Goal: Information Seeking & Learning: Learn about a topic

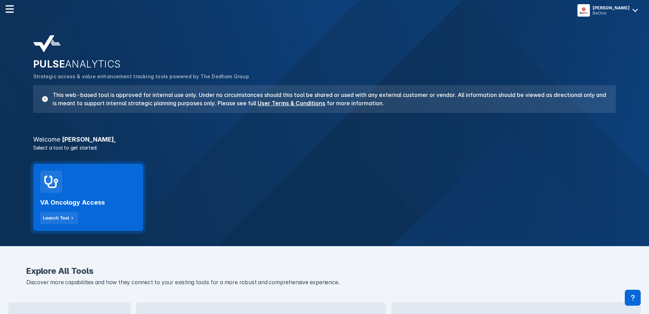
click at [121, 191] on div "VA Oncology Access Launch Tool" at bounding box center [88, 197] width 110 height 67
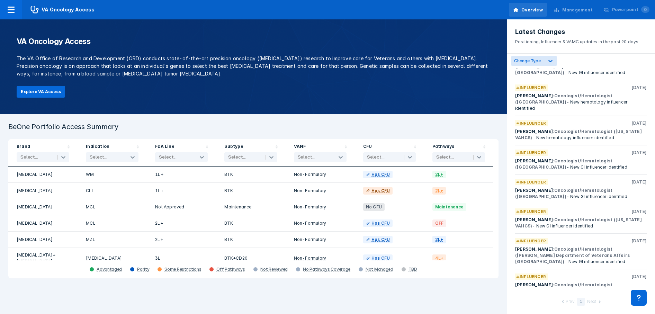
scroll to position [267, 0]
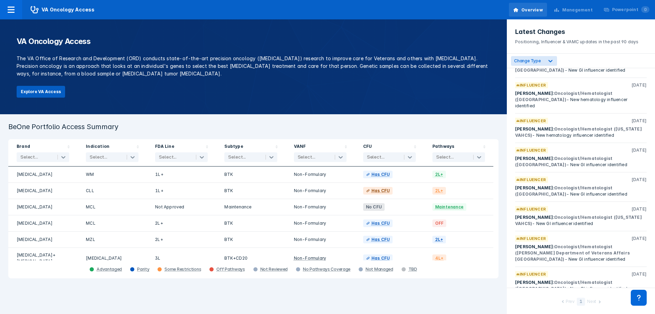
click at [43, 92] on button "Explore VA Access" at bounding box center [41, 92] width 48 height 12
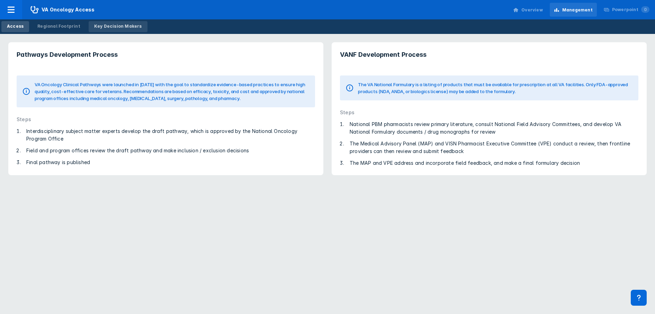
click at [124, 27] on div "Key Decision Makers" at bounding box center [118, 26] width 48 height 6
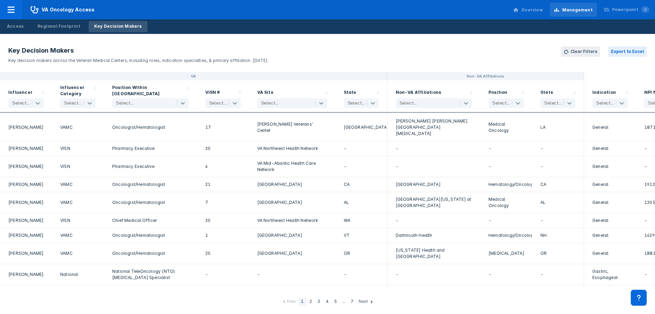
scroll to position [866, 0]
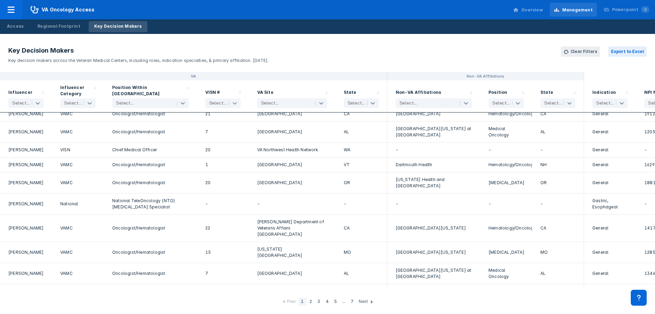
click at [236, 101] on icon at bounding box center [234, 103] width 7 height 7
click at [219, 172] on label "20" at bounding box center [218, 172] width 6 height 6
checkbox input "true"
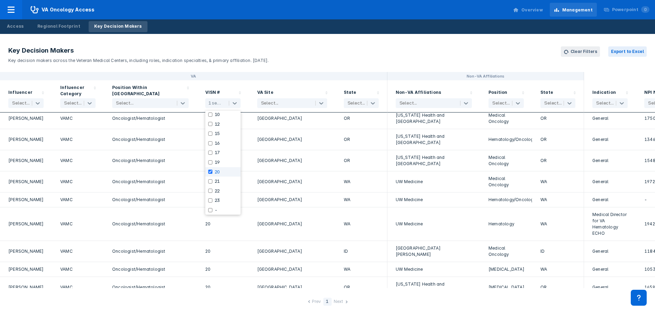
scroll to position [0, 0]
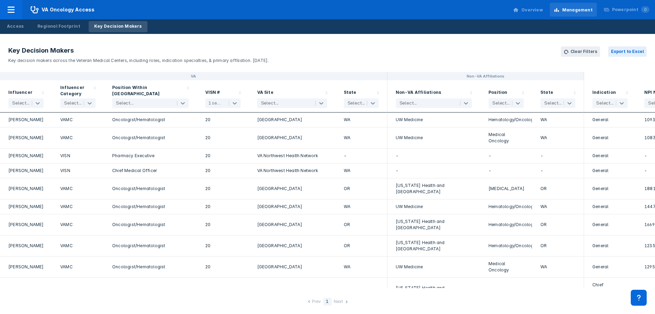
click at [304, 63] on header "Key Decision Makers Key decision makers across the Veteran Medical Centers, inc…" at bounding box center [327, 55] width 655 height 34
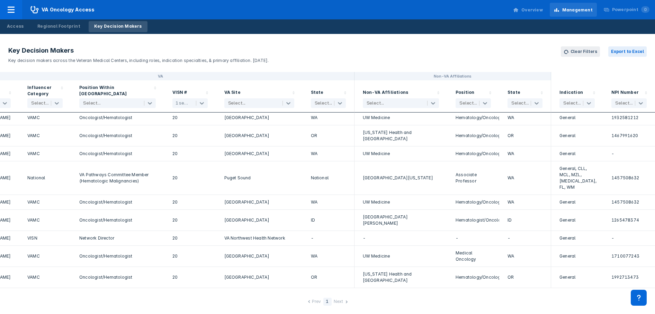
scroll to position [404, 0]
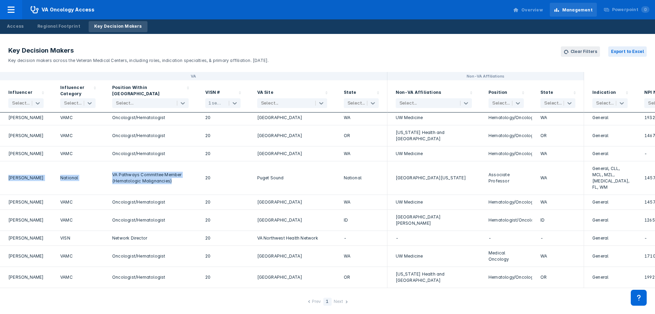
drag, startPoint x: 9, startPoint y: 174, endPoint x: 169, endPoint y: 181, distance: 160.4
click at [169, 181] on div "[PERSON_NAME] National VA Pathways Committee Member (Hematologic Malignancies) …" at bounding box center [344, 178] width 688 height 34
click at [233, 102] on icon at bounding box center [234, 103] width 7 height 7
click at [217, 172] on label "20" at bounding box center [218, 172] width 6 height 6
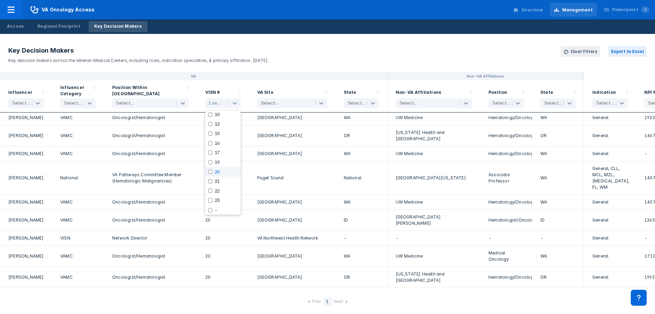
checkbox input "false"
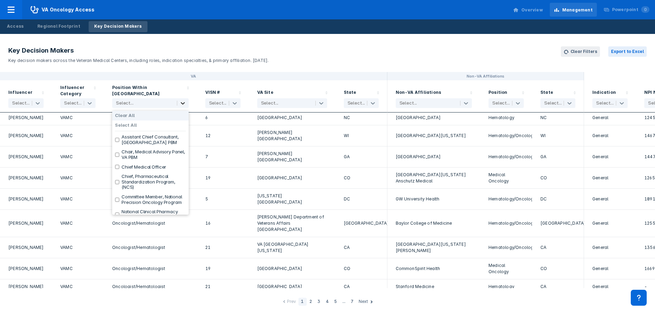
click at [184, 103] on icon at bounding box center [183, 103] width 4 height 2
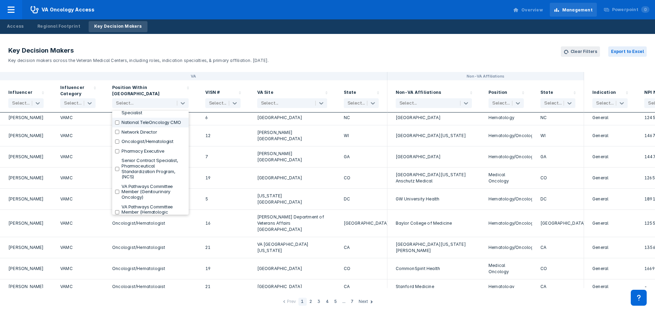
scroll to position [173, 0]
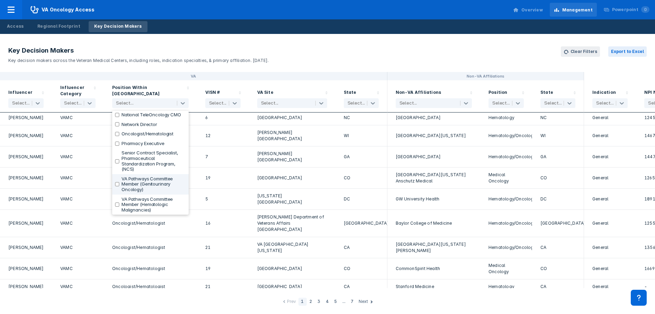
click at [155, 192] on label "VA Pathways Committee Member (Genitourinary Oncology)" at bounding box center [153, 184] width 64 height 16
checkbox input "true"
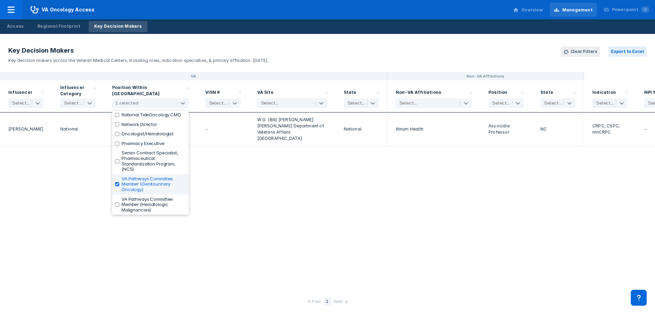
click at [265, 184] on div "VA Non-VA Affiliations Influencer Select... Influencer Category Select... Posit…" at bounding box center [327, 180] width 655 height 216
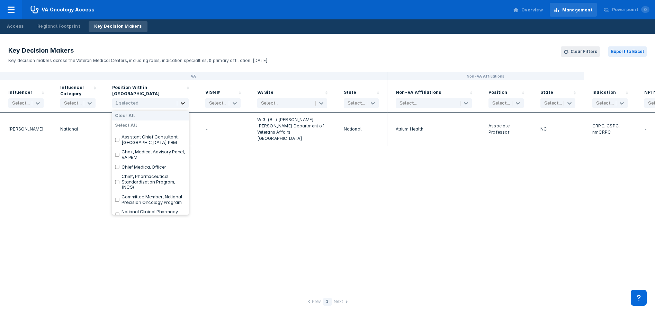
click at [182, 103] on icon at bounding box center [183, 103] width 4 height 2
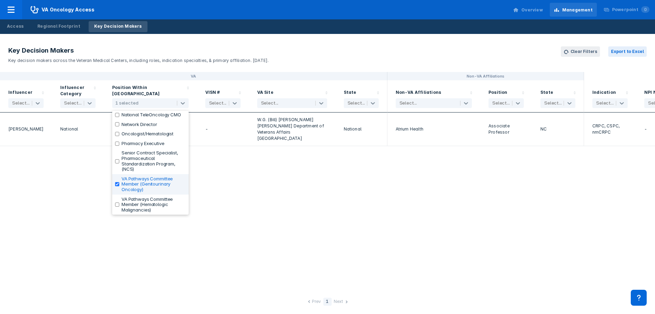
click at [138, 181] on label "VA Pathways Committee Member (Genitourinary Oncology)" at bounding box center [153, 184] width 64 height 16
checkbox input "false"
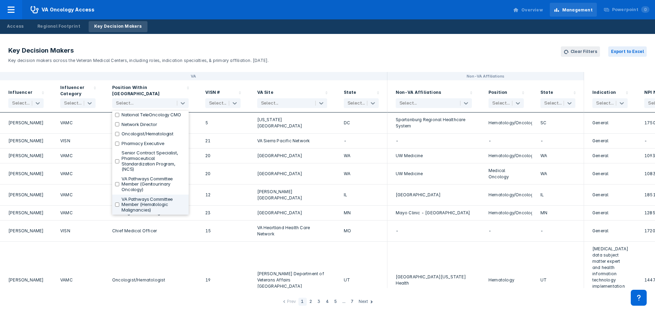
click at [141, 202] on label "VA Pathways Committee Member (Hematologic Malignancies)" at bounding box center [153, 205] width 64 height 16
checkbox input "true"
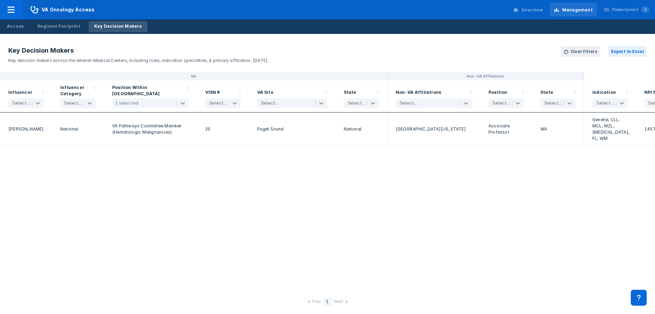
click at [245, 183] on div "VA Non-VA Affiliations Influencer Select... Influencer Category Select... Posit…" at bounding box center [327, 180] width 655 height 216
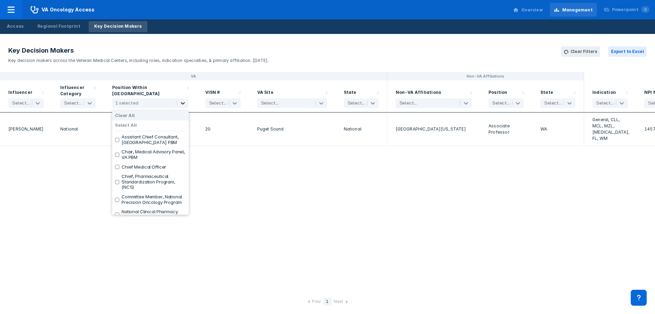
click at [181, 103] on icon at bounding box center [183, 103] width 4 height 2
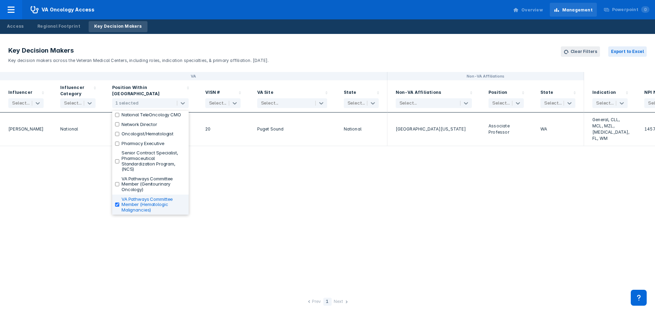
click at [146, 206] on label "VA Pathways Committee Member (Hematologic Malignancies)" at bounding box center [153, 205] width 64 height 16
checkbox input "false"
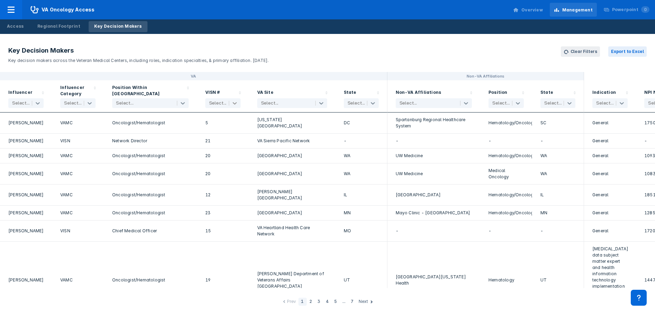
click at [236, 103] on icon at bounding box center [235, 103] width 4 height 2
click at [221, 170] on div "20" at bounding box center [222, 172] width 35 height 10
checkbox input "true"
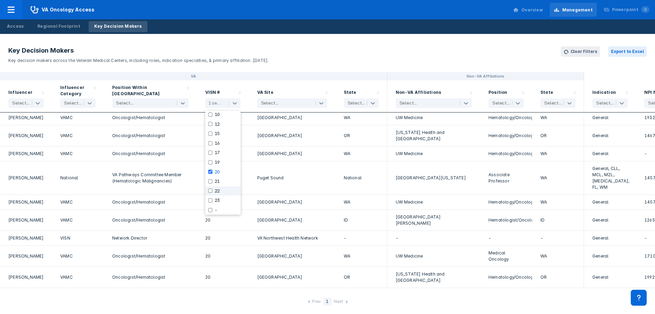
scroll to position [404, 0]
click at [51, 210] on div "[PERSON_NAME]" at bounding box center [26, 220] width 52 height 21
click at [233, 102] on icon at bounding box center [235, 103] width 4 height 2
click at [209, 172] on input "checkbox" at bounding box center [210, 172] width 4 height 4
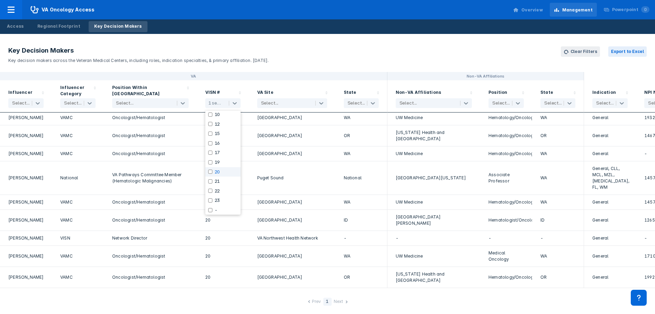
checkbox input "false"
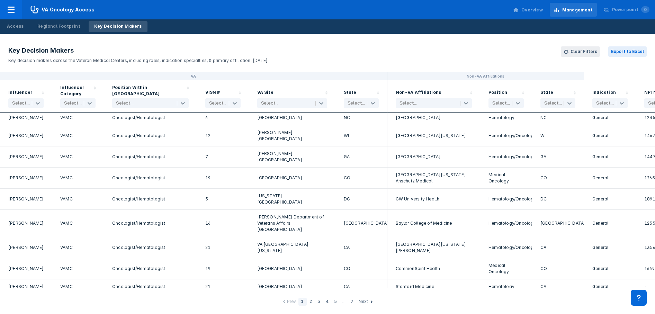
click at [242, 76] on div "VA" at bounding box center [193, 76] width 387 height 8
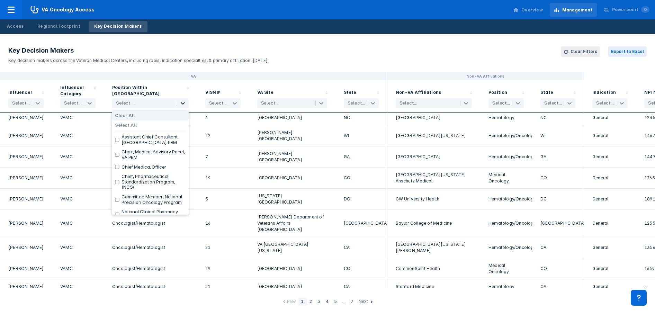
click at [183, 104] on icon at bounding box center [182, 103] width 7 height 7
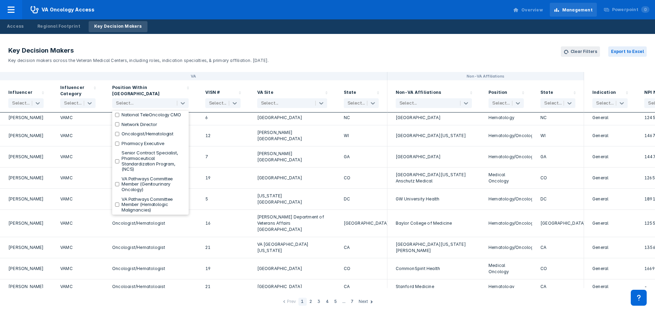
scroll to position [193, 0]
click at [141, 200] on label "VA Pathways Committee Member (Hematologic Malignancies)" at bounding box center [153, 205] width 64 height 16
checkbox input "true"
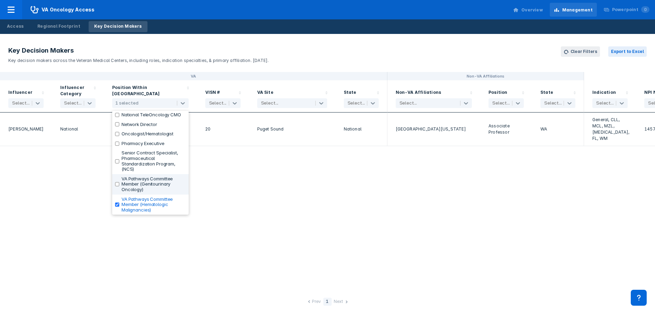
click at [139, 181] on label "VA Pathways Committee Member (Genitourinary Oncology)" at bounding box center [153, 184] width 64 height 16
checkbox input "true"
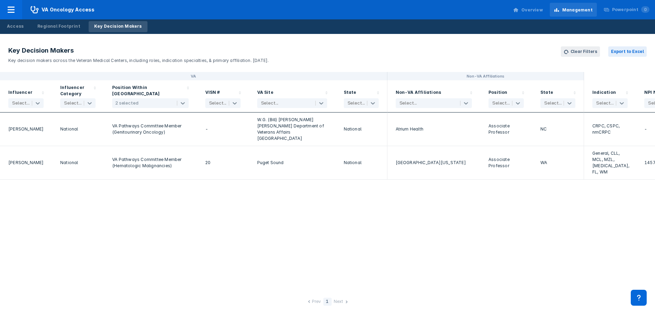
click at [274, 203] on div "VA Non-VA Affiliations Influencer Select... Influencer Category Select... Posit…" at bounding box center [327, 180] width 655 height 216
click at [185, 104] on icon at bounding box center [182, 103] width 7 height 7
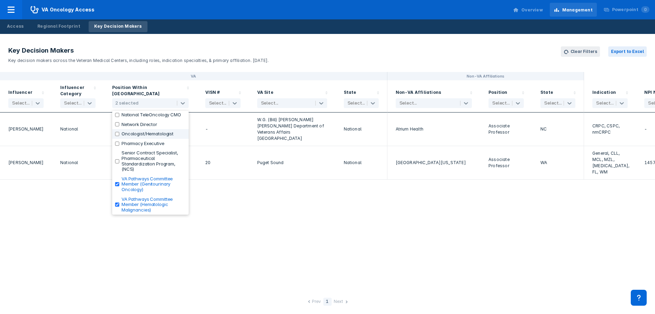
scroll to position [193, 0]
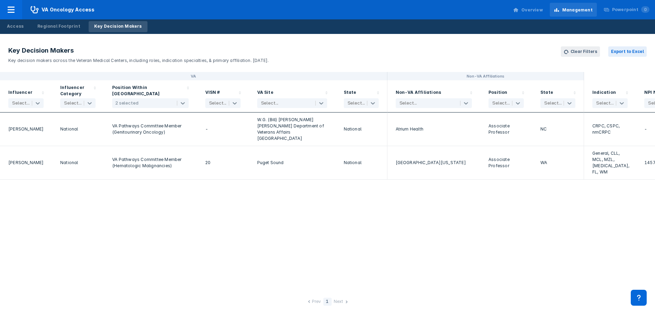
click at [248, 225] on div "VA Non-VA Affiliations Influencer Select... Influencer Category Select... Posit…" at bounding box center [327, 180] width 655 height 216
click at [181, 101] on icon at bounding box center [182, 103] width 7 height 7
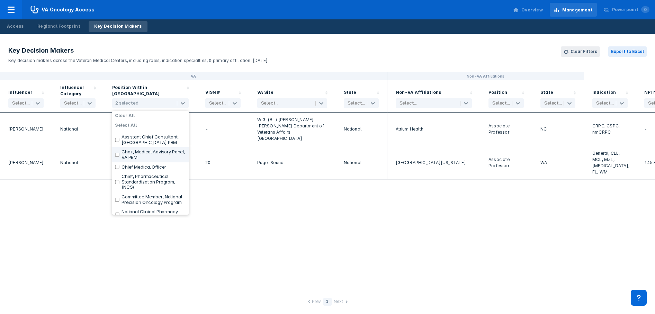
click at [156, 154] on label "Chair, Medical Advisory Panel, VA PBM" at bounding box center [153, 154] width 64 height 11
checkbox input "true"
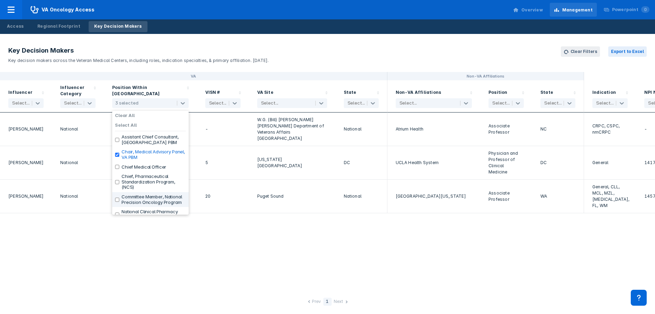
click at [143, 248] on div "VA Non-VA Affiliations Influencer Select... Influencer Category Select... Posit…" at bounding box center [327, 180] width 655 height 216
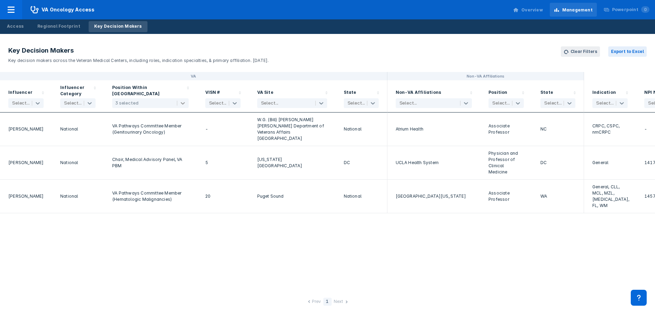
click at [183, 102] on icon at bounding box center [182, 103] width 7 height 7
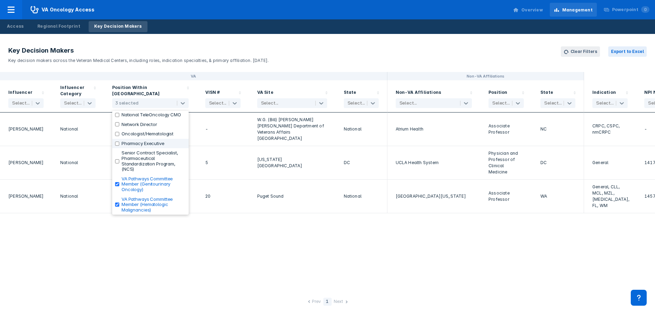
click at [142, 143] on label "Pharmacy Executive" at bounding box center [142, 144] width 43 height 6
checkbox input "true"
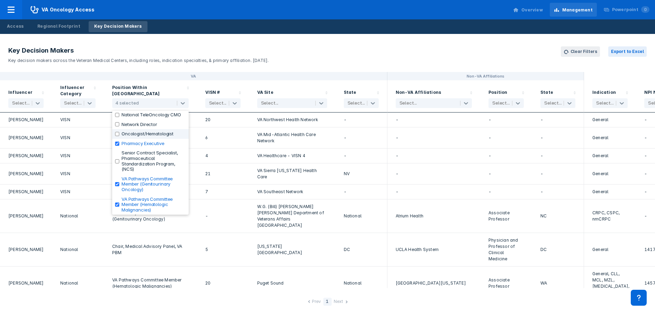
click at [139, 131] on label "Oncologist/Hematologist" at bounding box center [147, 134] width 52 height 6
checkbox input "true"
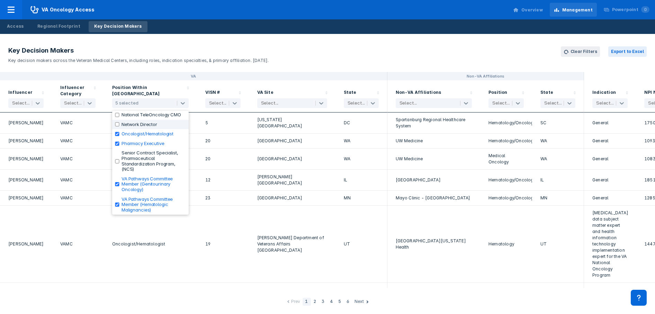
click at [138, 122] on label "Network Director" at bounding box center [139, 125] width 36 height 6
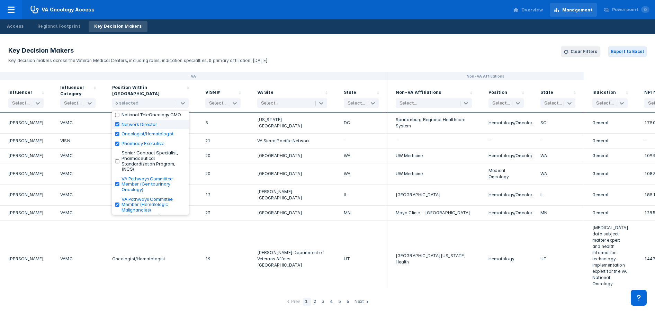
click at [118, 125] on input "checkbox" at bounding box center [117, 124] width 4 height 4
checkbox input "false"
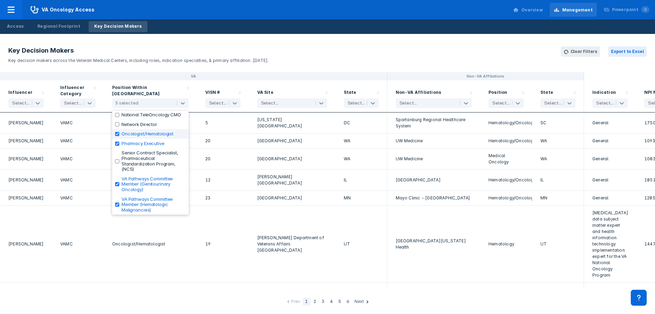
click at [118, 135] on input "checkbox" at bounding box center [117, 134] width 4 height 4
checkbox input "false"
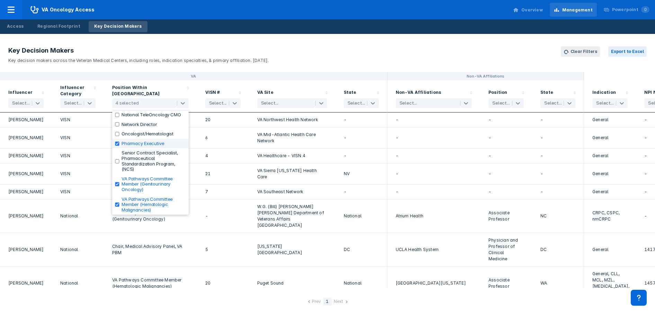
click at [118, 145] on input "checkbox" at bounding box center [117, 144] width 4 height 4
checkbox input "false"
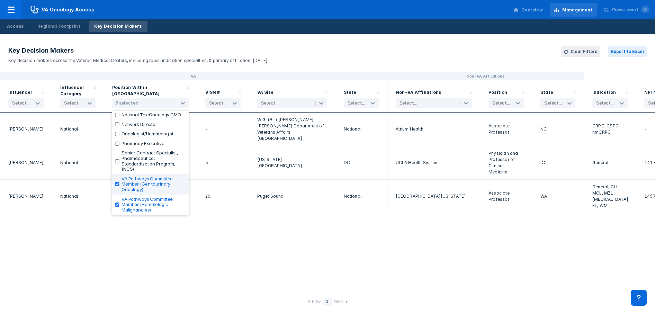
click at [120, 188] on div "VA Pathways Committee Member (Genitourinary Oncology)" at bounding box center [150, 184] width 76 height 20
checkbox input "false"
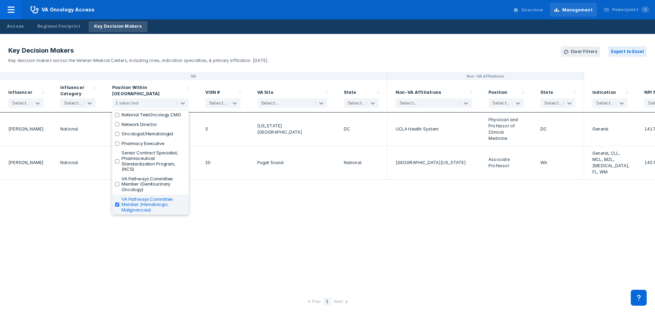
click at [117, 204] on input "checkbox" at bounding box center [117, 204] width 4 height 4
checkbox input "false"
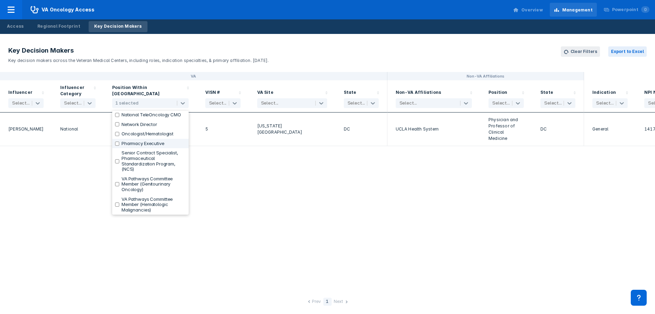
click at [238, 197] on div "VA Non-VA Affiliations Influencer Select... Influencer Category Select... Posit…" at bounding box center [327, 180] width 655 height 216
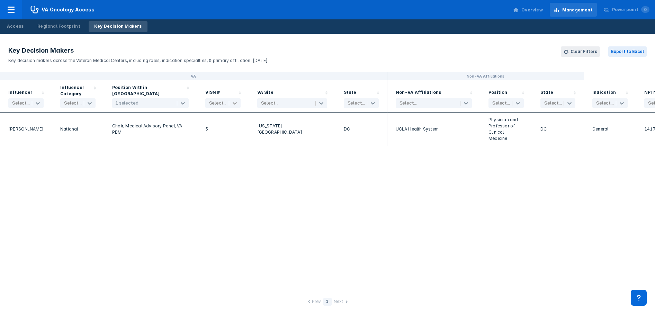
click at [237, 105] on icon at bounding box center [234, 103] width 7 height 7
click at [185, 101] on icon at bounding box center [182, 103] width 7 height 7
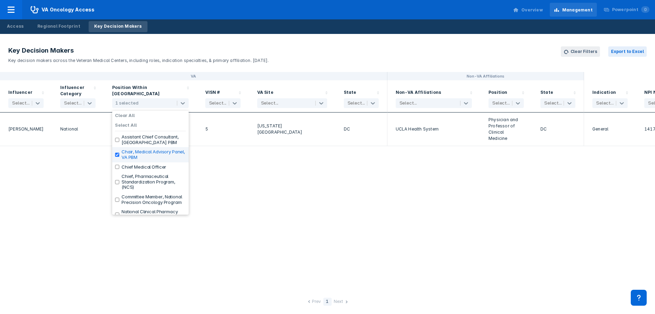
click at [138, 155] on label "Chair, Medical Advisory Panel, VA PBM" at bounding box center [153, 154] width 64 height 11
checkbox input "false"
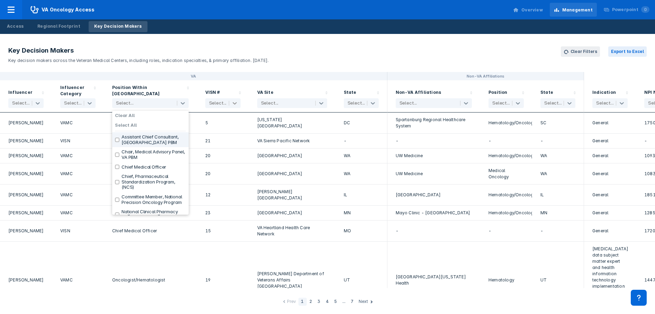
click at [237, 104] on icon at bounding box center [234, 103] width 7 height 7
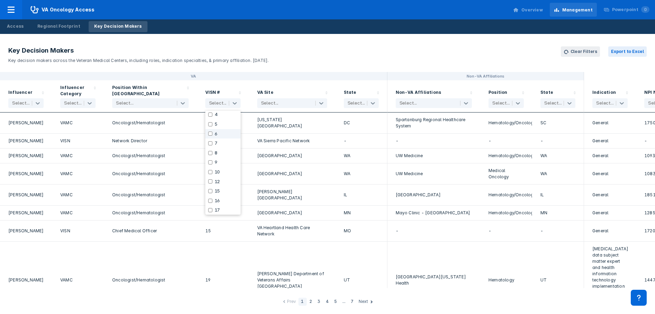
scroll to position [99, 0]
click at [219, 172] on label "20" at bounding box center [218, 172] width 6 height 6
checkbox input "true"
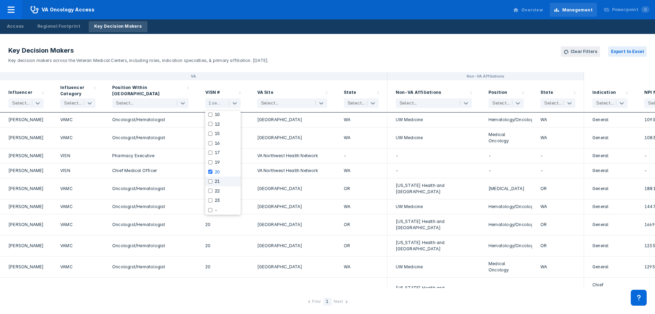
click at [216, 181] on label "21" at bounding box center [218, 182] width 6 height 6
checkbox input "true"
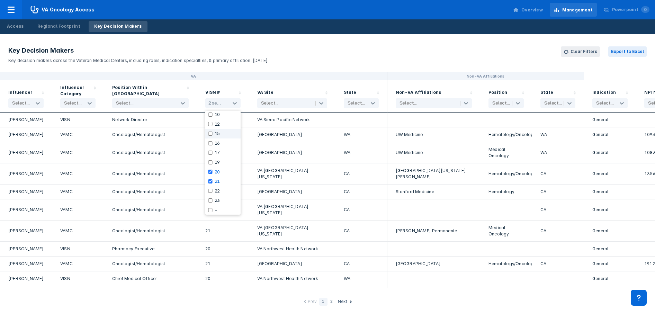
click at [218, 134] on label "15" at bounding box center [218, 134] width 6 height 6
checkbox input "true"
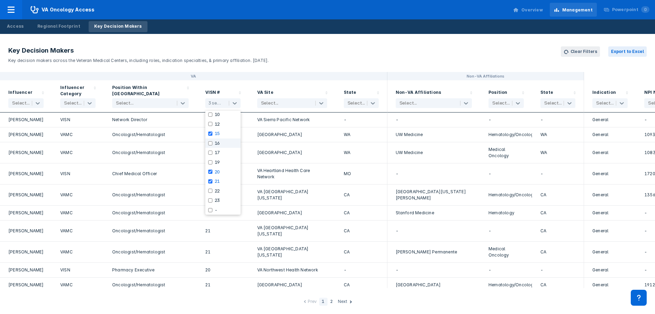
click at [219, 144] on label "16" at bounding box center [218, 143] width 6 height 6
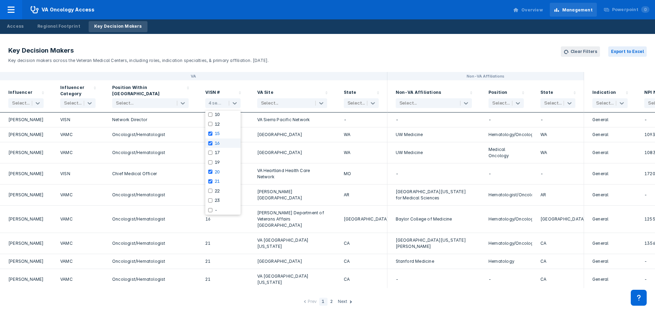
click at [211, 143] on input "checkbox" at bounding box center [210, 143] width 4 height 4
checkbox input "false"
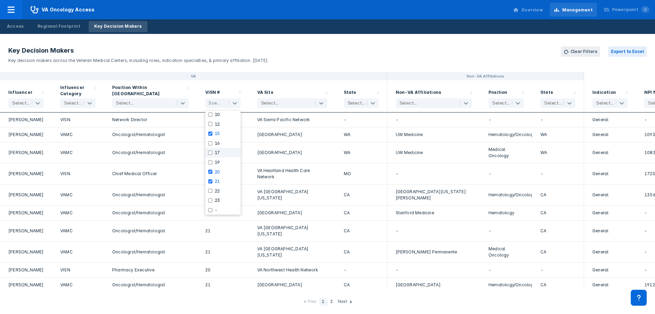
click at [211, 152] on input "checkbox" at bounding box center [210, 153] width 4 height 4
checkbox input "true"
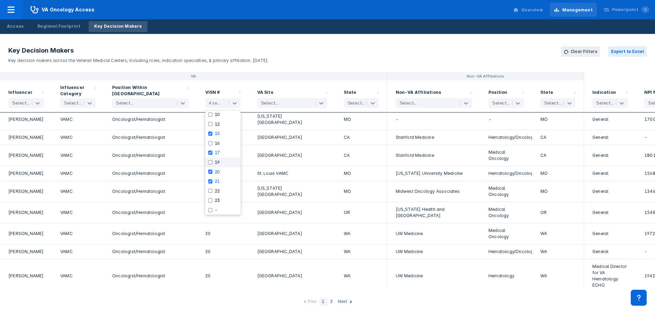
click at [215, 163] on label "19" at bounding box center [218, 163] width 6 height 6
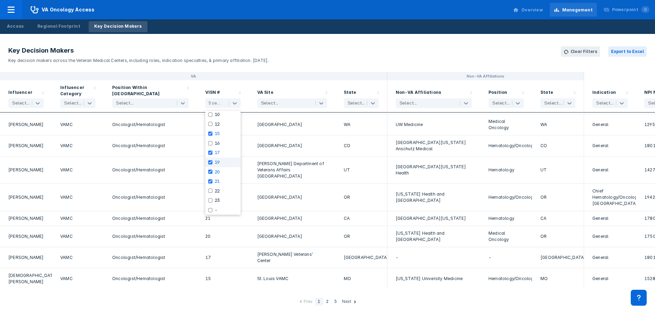
scroll to position [841, 0]
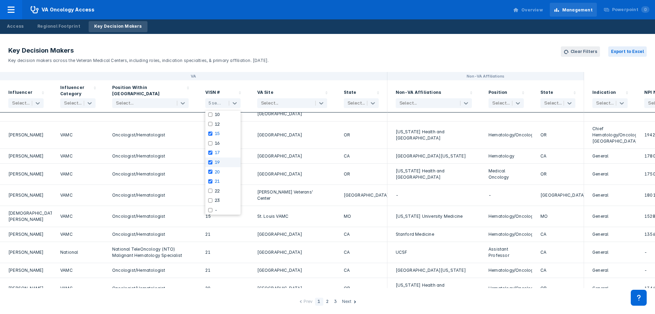
click at [215, 163] on label "19" at bounding box center [218, 163] width 6 height 6
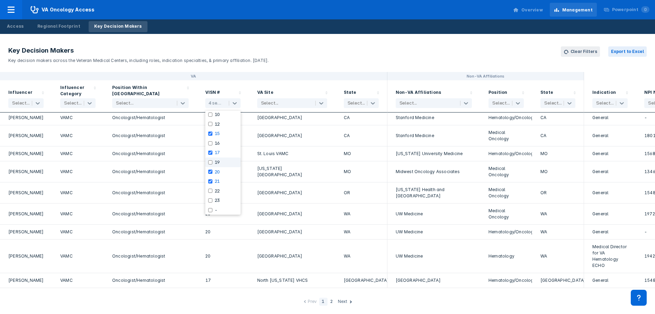
scroll to position [779, 0]
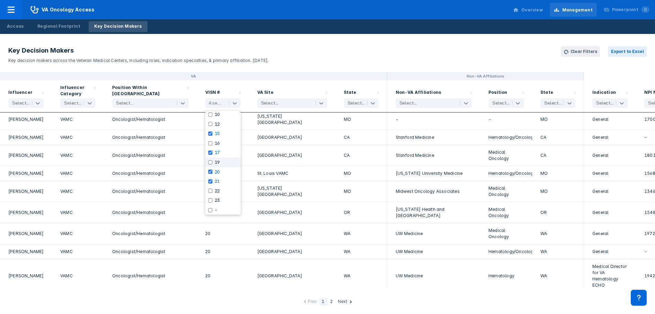
click at [215, 163] on label "19" at bounding box center [218, 163] width 6 height 6
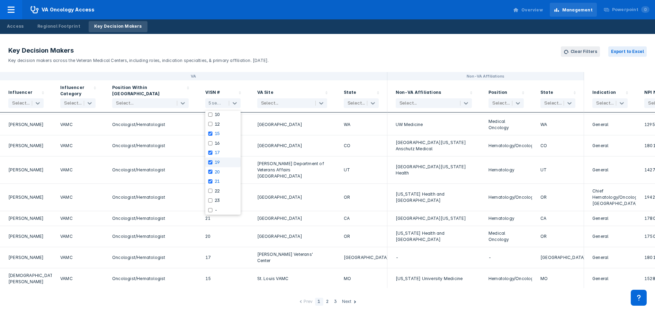
scroll to position [841, 0]
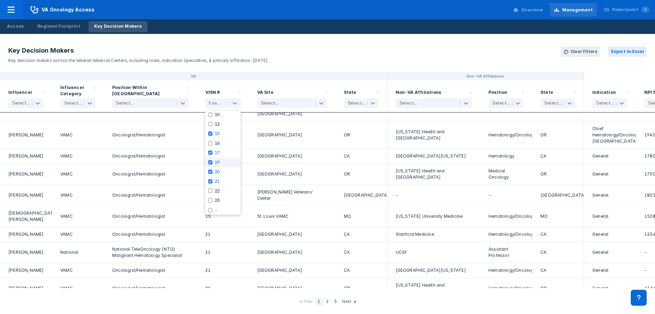
click at [215, 163] on label "19" at bounding box center [218, 163] width 6 height 6
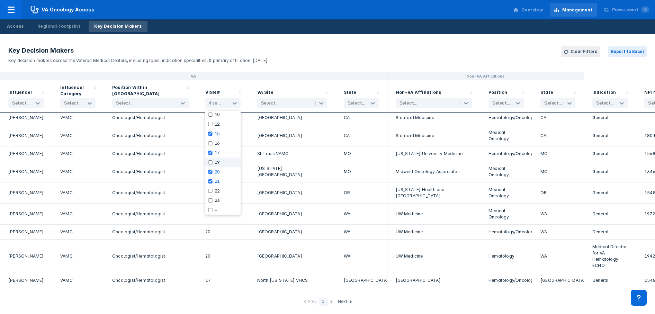
scroll to position [779, 0]
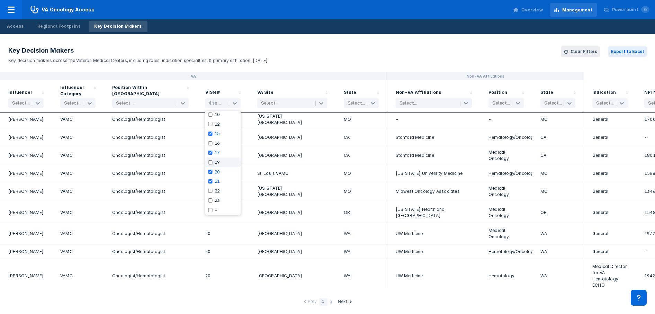
click at [215, 163] on label "19" at bounding box center [218, 163] width 6 height 6
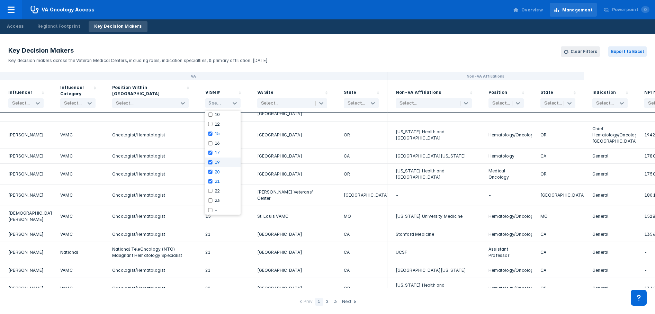
click at [214, 164] on div "19" at bounding box center [222, 162] width 35 height 10
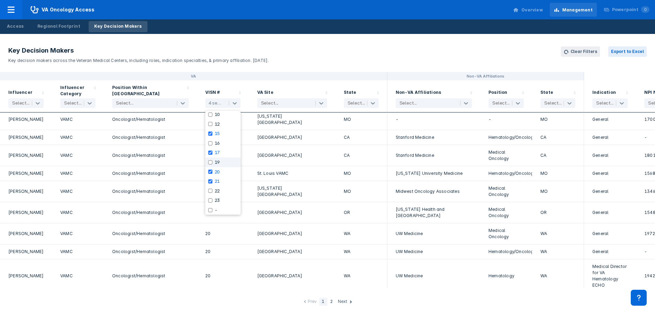
click at [214, 164] on div "19" at bounding box center [222, 162] width 35 height 10
checkbox input "true"
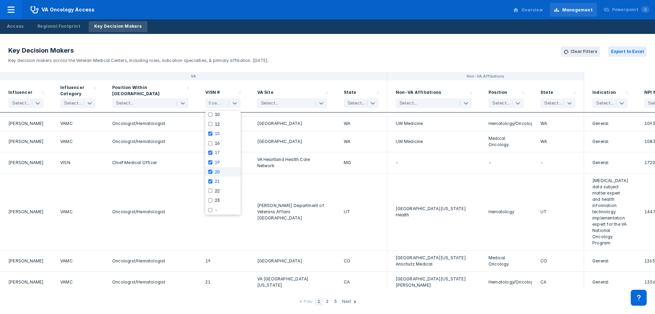
scroll to position [0, 0]
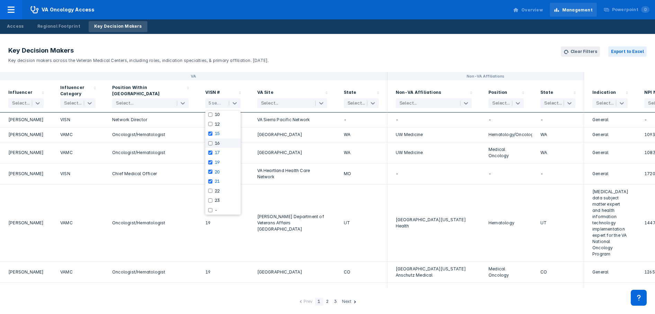
click at [262, 80] on div "VA" at bounding box center [193, 76] width 387 height 8
click at [234, 103] on icon at bounding box center [234, 103] width 7 height 7
click at [234, 103] on icon at bounding box center [235, 103] width 4 height 2
click at [217, 190] on label "22" at bounding box center [218, 191] width 6 height 6
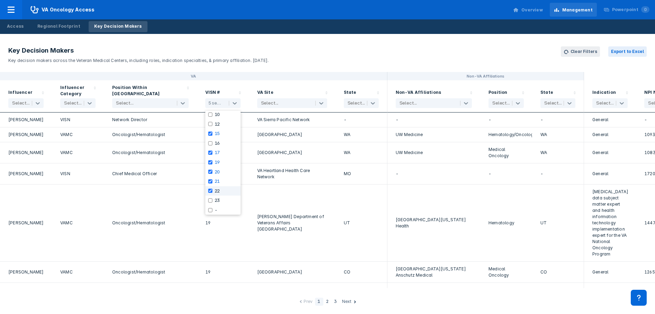
checkbox input "true"
click at [239, 78] on div "VA" at bounding box center [193, 76] width 387 height 8
click at [236, 105] on icon at bounding box center [234, 103] width 7 height 7
click at [173, 211] on div "Oncologist/Hematologist" at bounding box center [150, 223] width 76 height 69
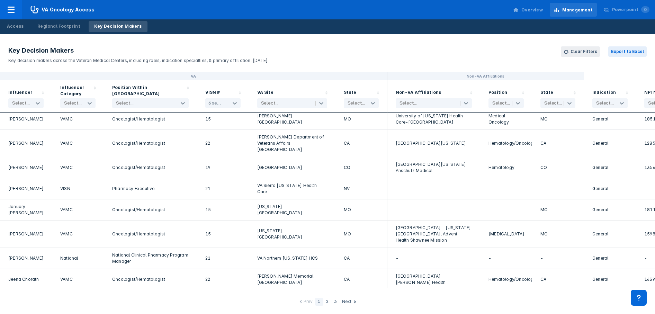
scroll to position [866, 0]
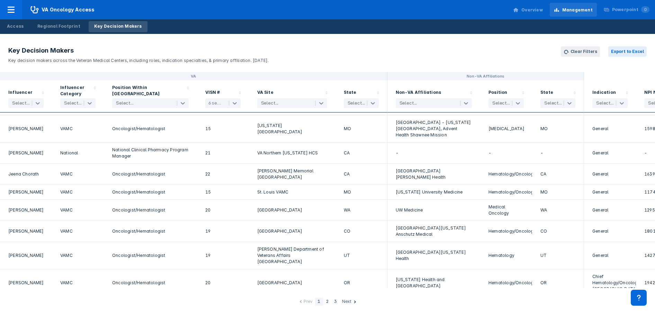
click at [344, 300] on div "Next" at bounding box center [347, 301] width 10 height 7
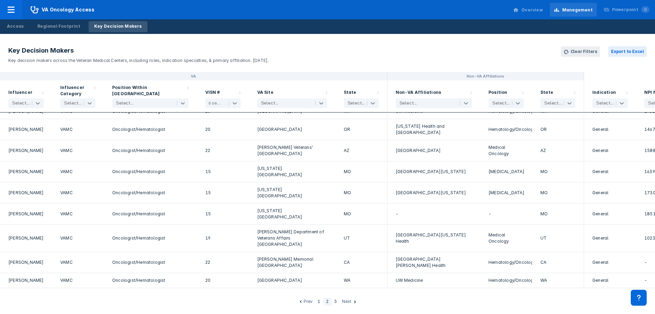
scroll to position [0, 0]
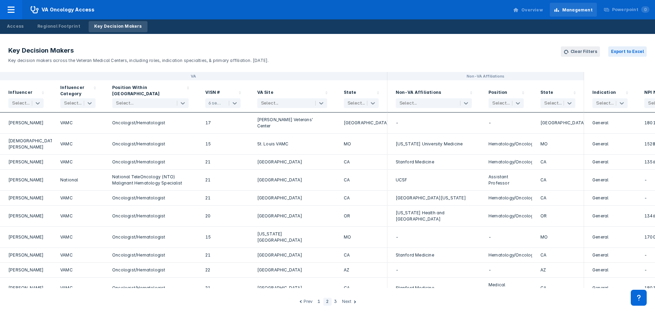
click at [345, 300] on div "Next" at bounding box center [347, 301] width 10 height 7
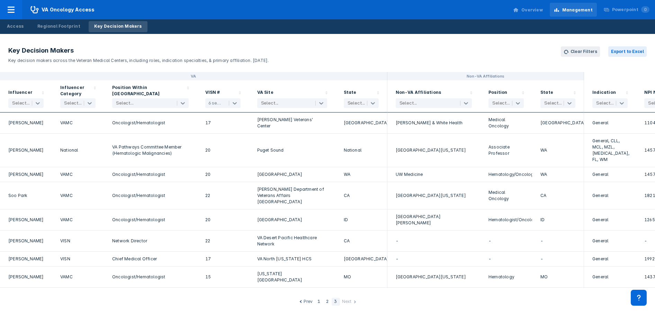
click at [345, 300] on div "Next" at bounding box center [347, 301] width 10 height 7
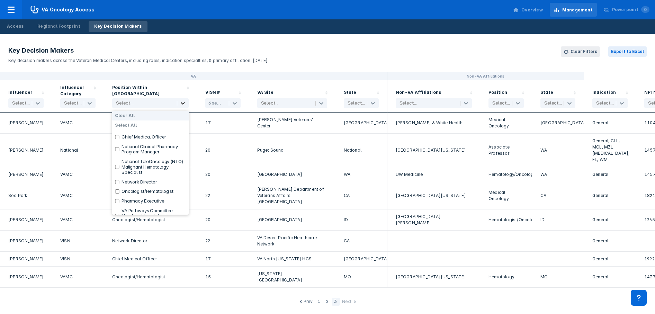
click at [182, 100] on icon at bounding box center [182, 103] width 7 height 7
click at [235, 104] on icon at bounding box center [235, 103] width 4 height 2
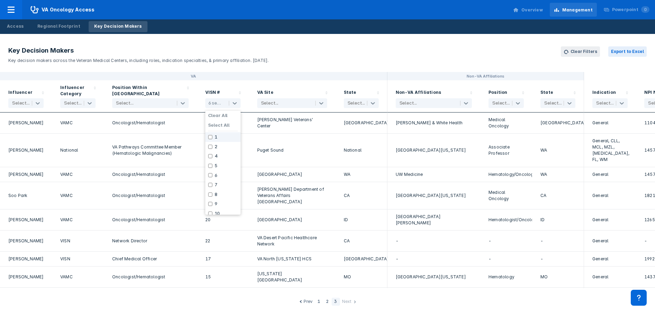
scroll to position [99, 0]
click at [282, 71] on header "Key Decision Makers Key decision makers across the Veteran Medical Centers, inc…" at bounding box center [327, 55] width 655 height 34
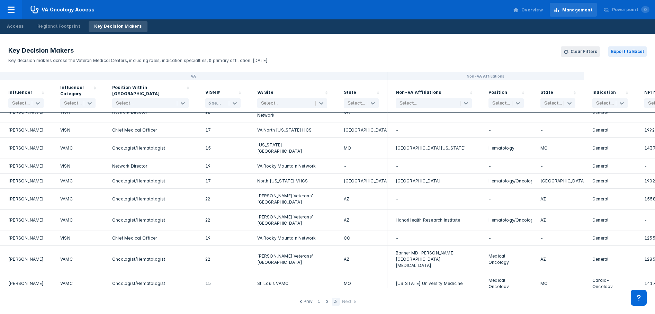
scroll to position [0, 0]
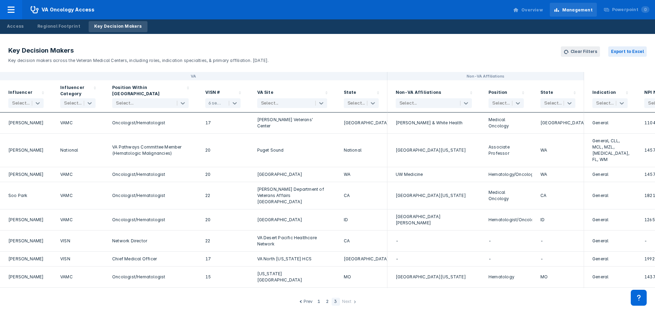
click at [335, 301] on div "3" at bounding box center [335, 302] width 8 height 8
click at [328, 303] on div "2" at bounding box center [327, 302] width 8 height 8
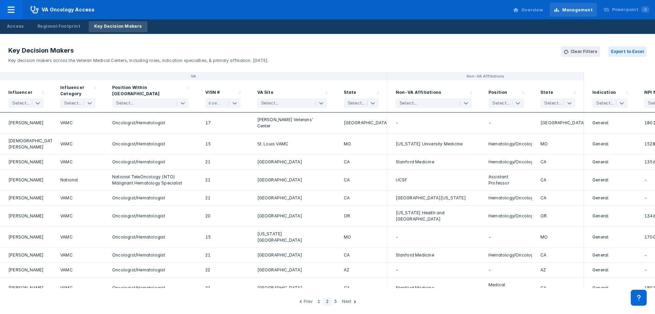
click at [319, 300] on div "1" at bounding box center [319, 302] width 8 height 8
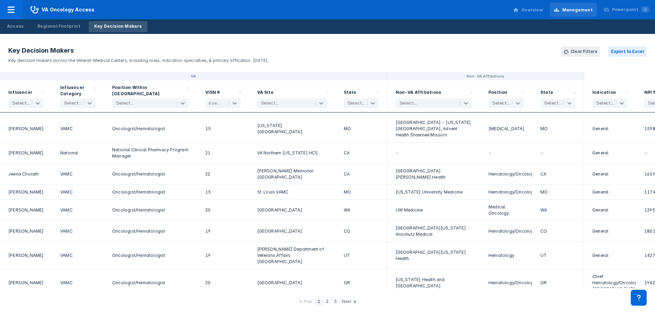
scroll to position [866, 0]
click at [329, 303] on div "2" at bounding box center [327, 302] width 8 height 8
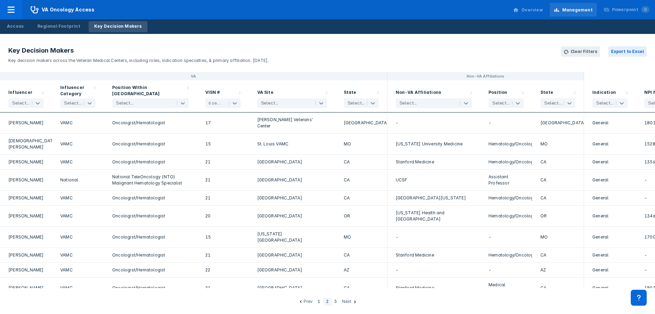
click at [337, 300] on div "3" at bounding box center [335, 302] width 8 height 8
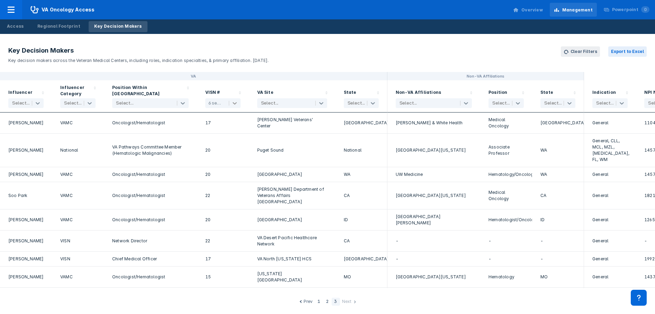
click at [236, 103] on icon at bounding box center [235, 103] width 4 height 2
click at [211, 134] on input "checkbox" at bounding box center [210, 133] width 4 height 4
checkbox input "false"
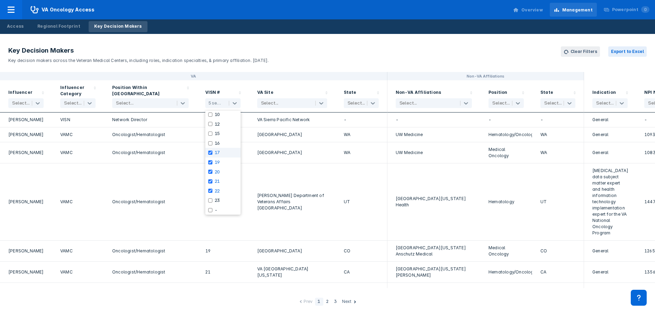
click at [210, 152] on input "checkbox" at bounding box center [210, 153] width 4 height 4
checkbox input "false"
click at [211, 163] on input "checkbox" at bounding box center [210, 162] width 4 height 4
checkbox input "false"
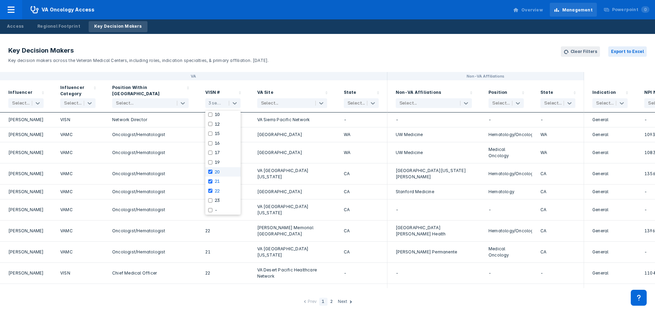
click at [211, 171] on input "checkbox" at bounding box center [210, 172] width 4 height 4
checkbox input "false"
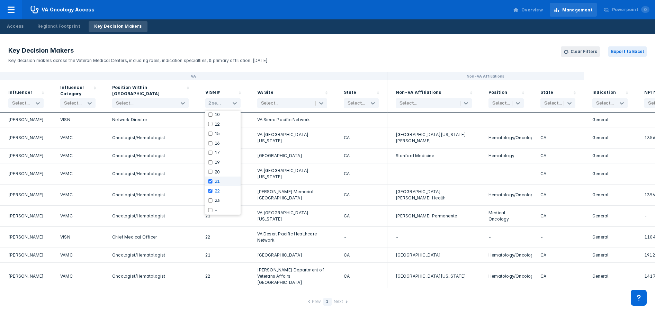
click at [210, 180] on input "checkbox" at bounding box center [210, 181] width 4 height 4
checkbox input "false"
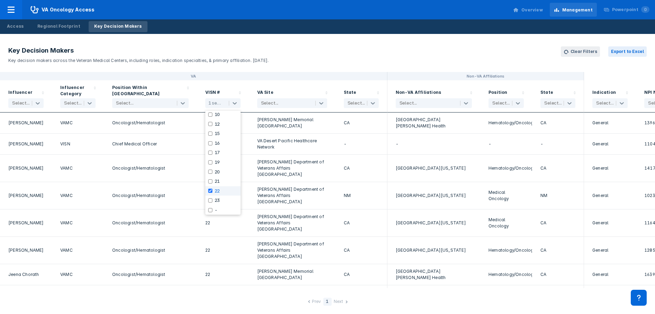
click at [210, 192] on input "checkbox" at bounding box center [210, 191] width 4 height 4
checkbox input "false"
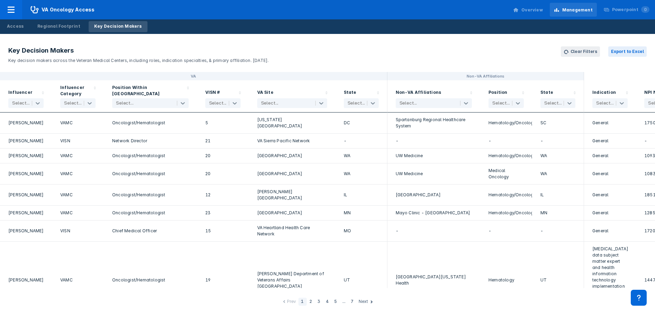
click at [181, 79] on div "VA" at bounding box center [193, 76] width 387 height 8
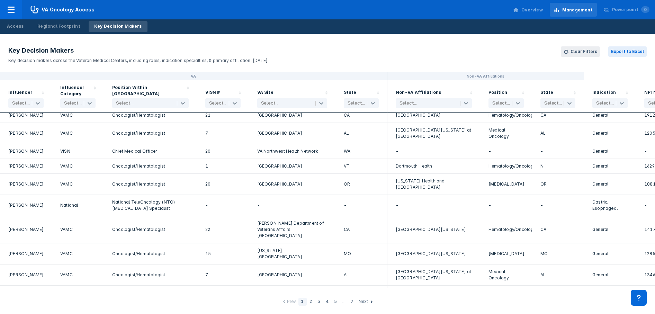
scroll to position [866, 0]
click at [184, 104] on icon at bounding box center [182, 103] width 7 height 7
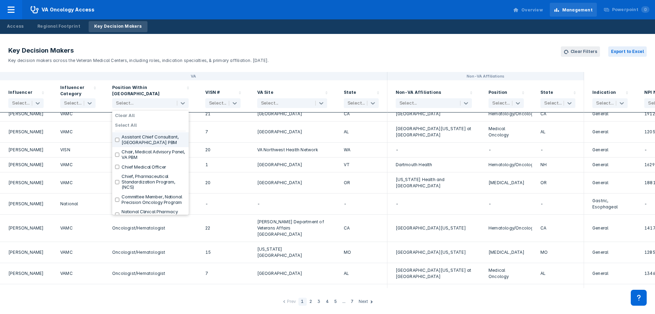
click at [164, 137] on label "Assistant Chief Consultant, [GEOGRAPHIC_DATA] PBM" at bounding box center [153, 139] width 64 height 11
checkbox input "true"
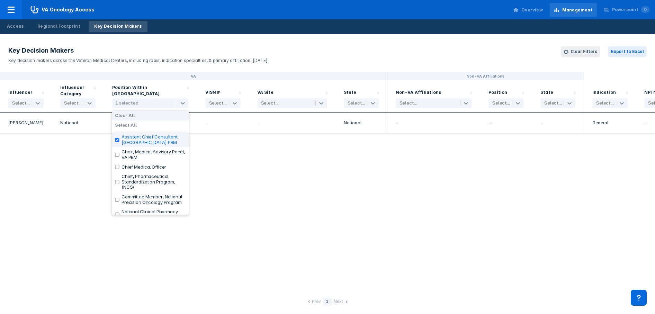
scroll to position [0, 0]
click at [250, 153] on div "VA Non-VA Affiliations Influencer Select... Influencer Category Select... Posit…" at bounding box center [327, 180] width 655 height 216
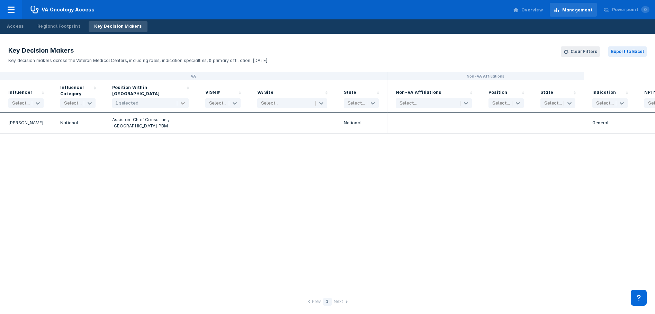
click at [180, 103] on icon at bounding box center [182, 103] width 7 height 7
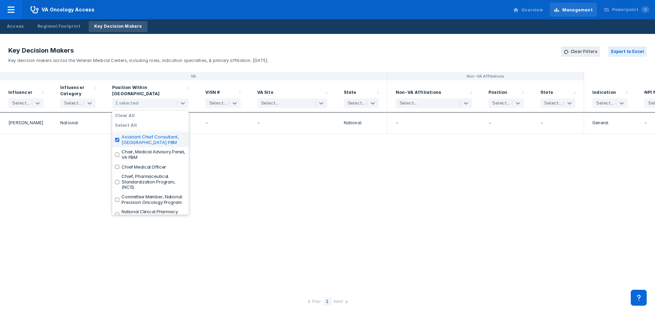
click at [115, 140] on div "Assistant Chief Consultant, [GEOGRAPHIC_DATA] PBM" at bounding box center [150, 139] width 76 height 15
checkbox input "false"
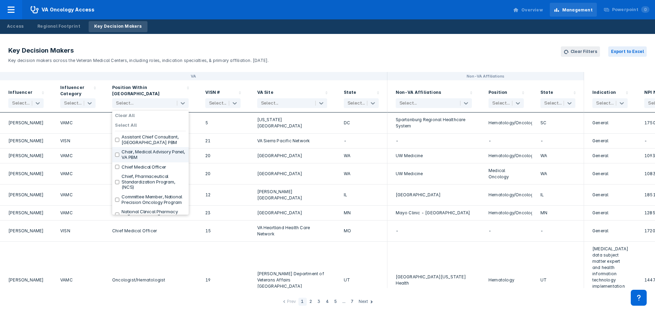
click at [119, 154] on input "checkbox" at bounding box center [117, 155] width 4 height 4
checkbox input "true"
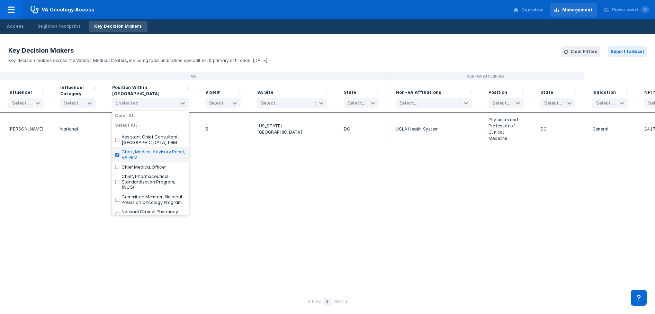
click at [83, 155] on div "VA Non-VA Affiliations Influencer Select... Influencer Category Select... Posit…" at bounding box center [327, 180] width 655 height 216
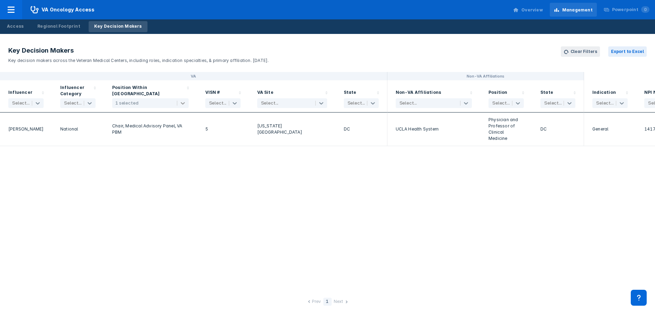
click at [182, 101] on icon at bounding box center [182, 103] width 7 height 7
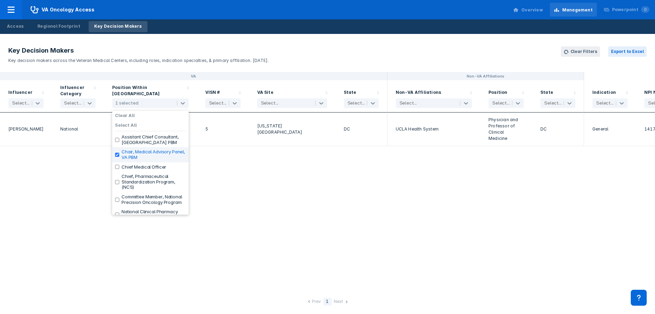
click at [118, 156] on input "checkbox" at bounding box center [117, 155] width 4 height 4
checkbox input "false"
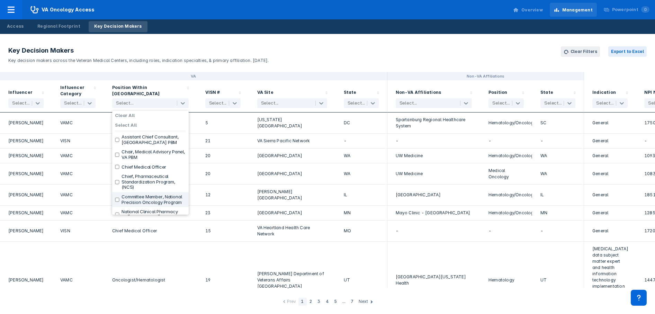
click at [117, 202] on input "checkbox" at bounding box center [117, 200] width 4 height 4
checkbox input "true"
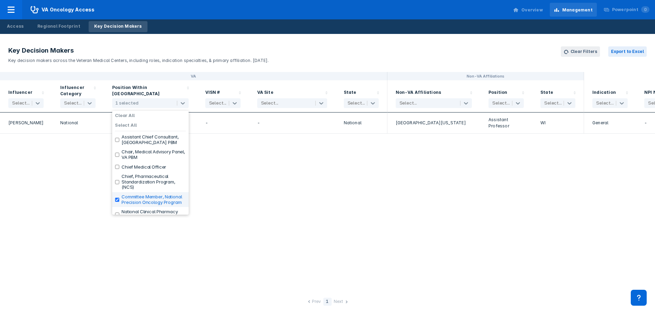
click at [87, 189] on div "VA Non-VA Affiliations Influencer Select... Influencer Category Select... Posit…" at bounding box center [327, 180] width 655 height 216
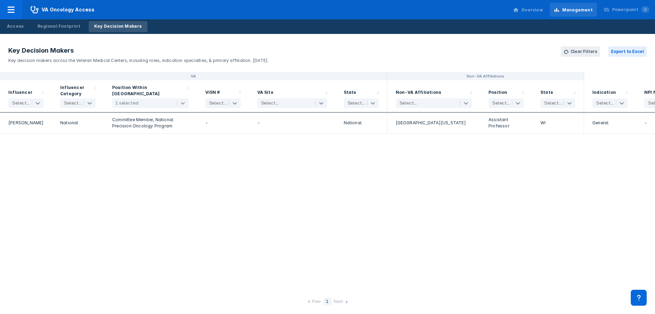
click at [183, 103] on icon at bounding box center [183, 103] width 4 height 2
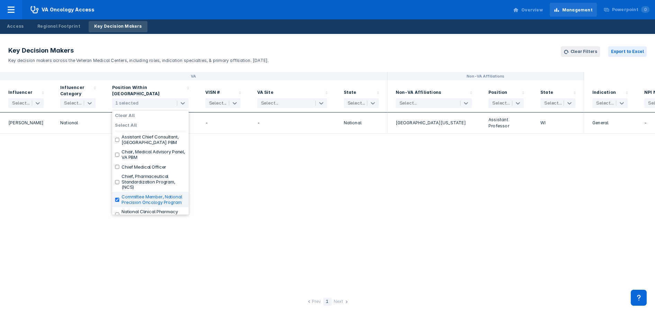
click at [118, 200] on input "checkbox" at bounding box center [117, 200] width 4 height 4
checkbox input "false"
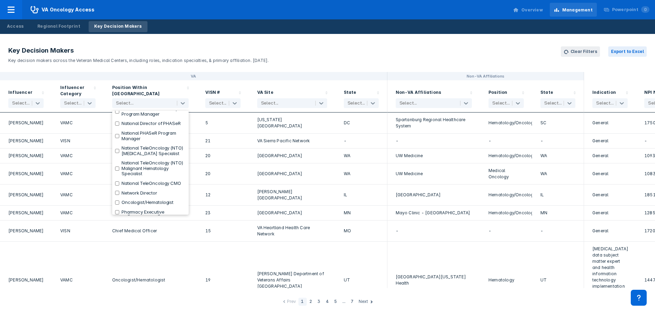
scroll to position [104, 0]
click at [157, 116] on label "National Clinical Pharmacy Program Manager" at bounding box center [153, 110] width 64 height 11
checkbox input "true"
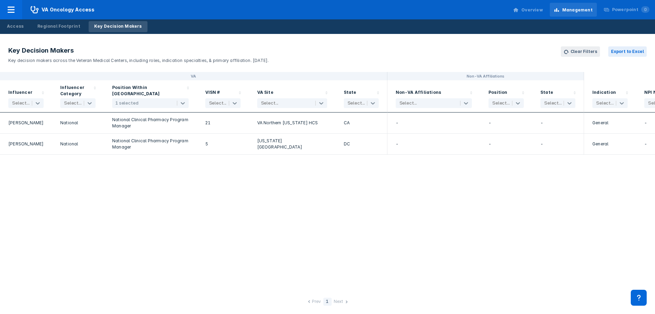
click at [53, 198] on div "VA Non-VA Affiliations Influencer Select... Influencer Category Select... Posit…" at bounding box center [327, 180] width 655 height 216
click at [183, 103] on icon at bounding box center [182, 103] width 7 height 7
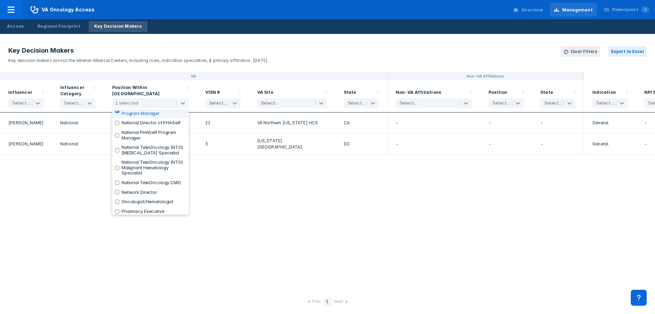
click at [126, 115] on label "National Clinical Pharmacy Program Manager" at bounding box center [153, 110] width 64 height 11
checkbox input "false"
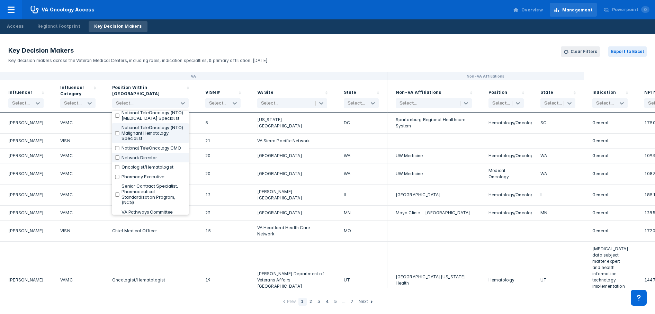
scroll to position [173, 0]
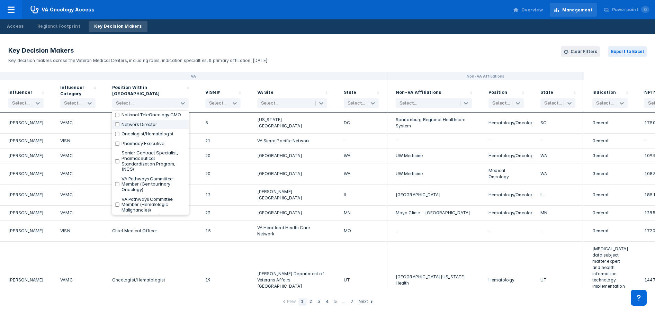
click at [149, 127] on label "Network Director" at bounding box center [139, 125] width 36 height 6
checkbox input "true"
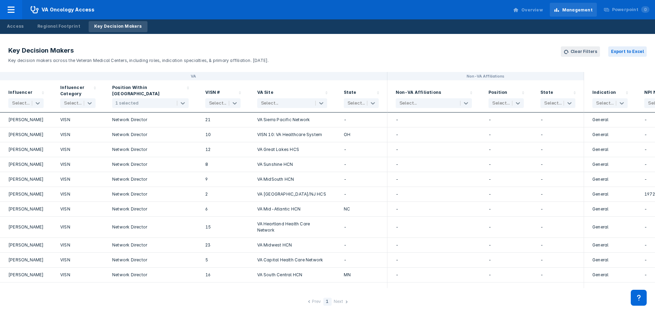
click at [91, 153] on div "VISN" at bounding box center [77, 149] width 35 height 6
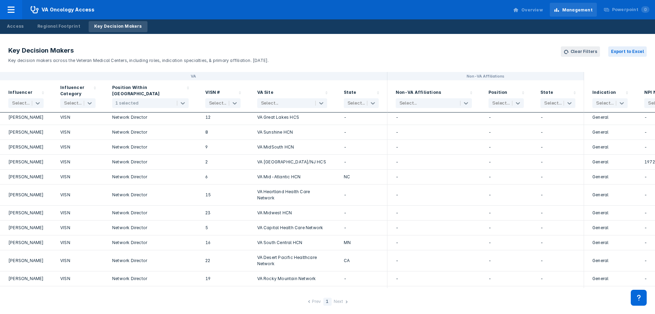
scroll to position [111, 0]
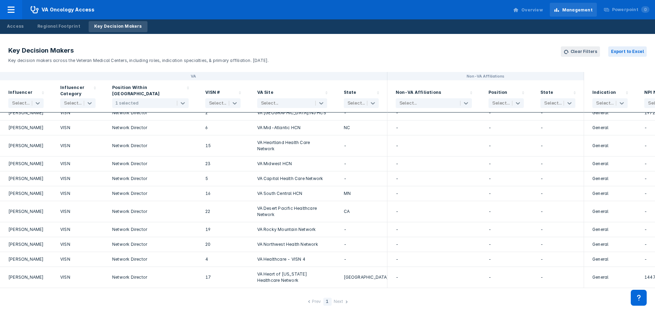
click at [165, 106] on div at bounding box center [155, 103] width 32 height 7
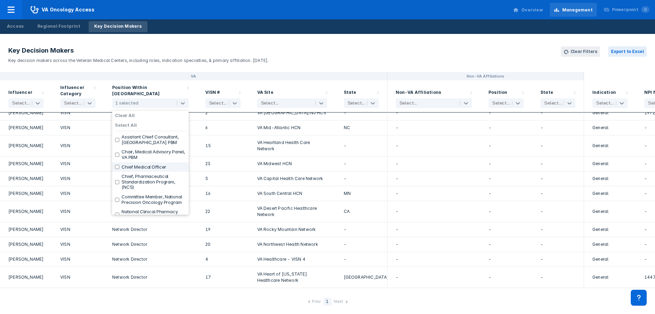
scroll to position [193, 0]
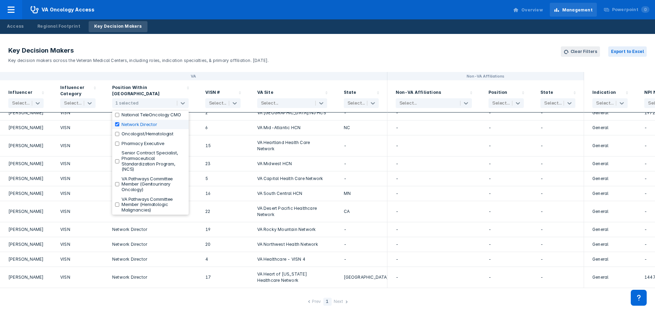
click at [148, 124] on label "Network Director" at bounding box center [139, 125] width 36 height 6
checkbox input "false"
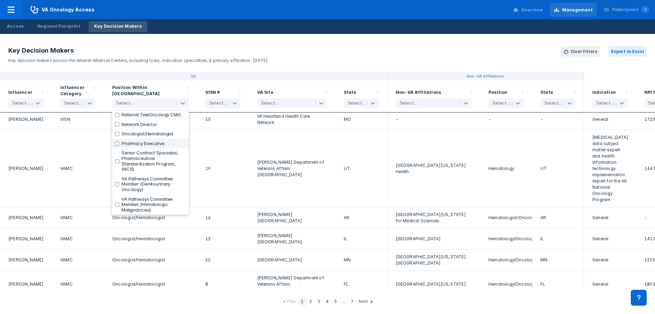
click at [148, 144] on label "Pharmacy Executive" at bounding box center [142, 144] width 43 height 6
checkbox input "true"
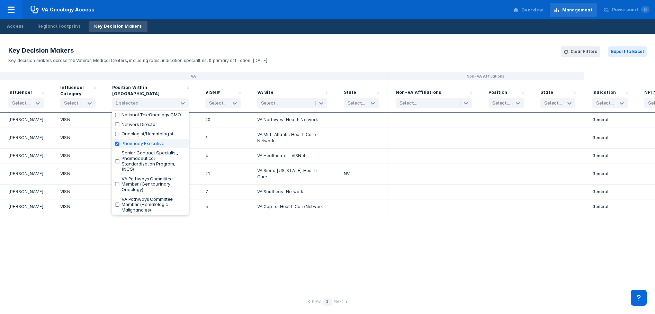
scroll to position [0, 0]
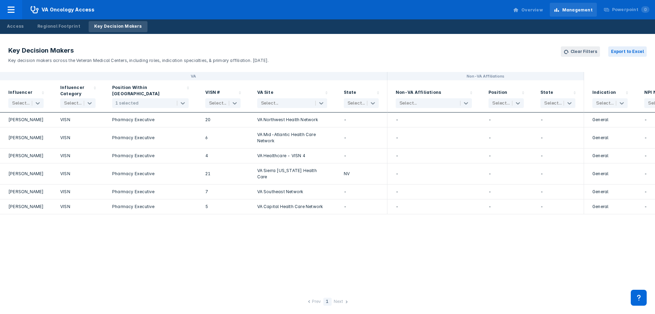
click at [254, 235] on div "VA Non-VA Affiliations Influencer Select... Influencer Category Select... Posit…" at bounding box center [327, 180] width 655 height 216
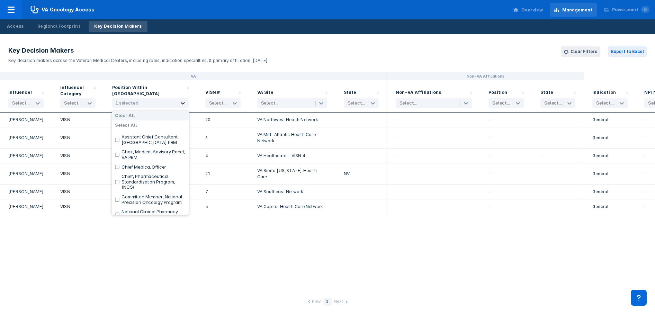
click at [182, 103] on icon at bounding box center [183, 103] width 4 height 2
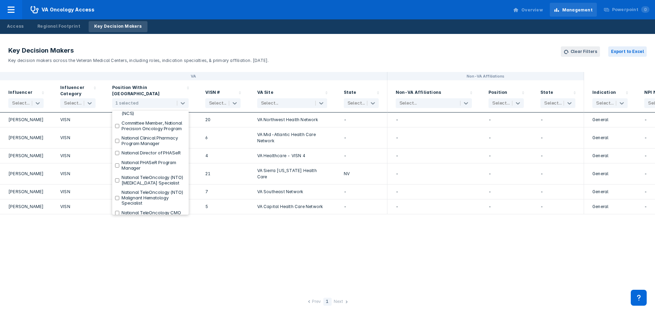
scroll to position [193, 0]
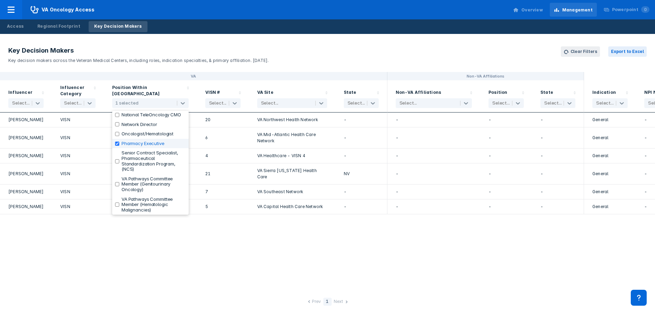
click at [136, 144] on label "Pharmacy Executive" at bounding box center [142, 144] width 43 height 6
checkbox input "false"
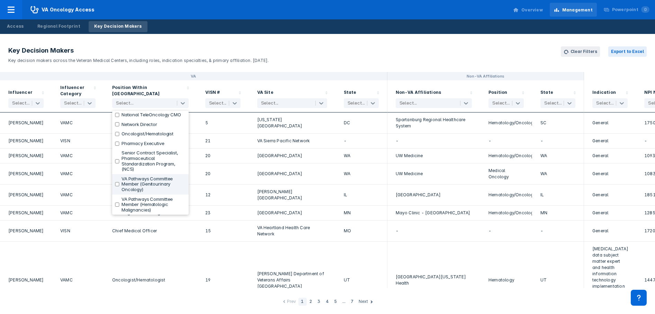
click at [133, 181] on label "VA Pathways Committee Member (Genitourinary Oncology)" at bounding box center [153, 184] width 64 height 16
checkbox input "true"
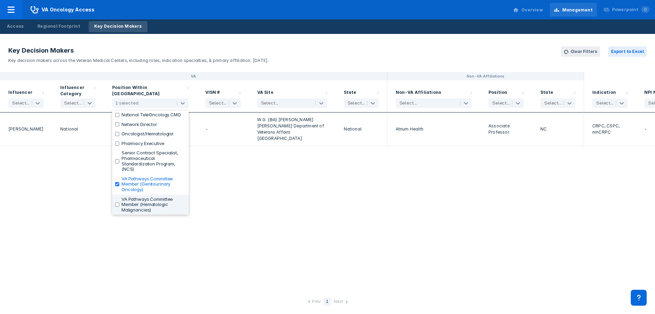
click at [132, 204] on label "VA Pathways Committee Member (Hematologic Malignancies)" at bounding box center [153, 205] width 64 height 16
checkbox input "true"
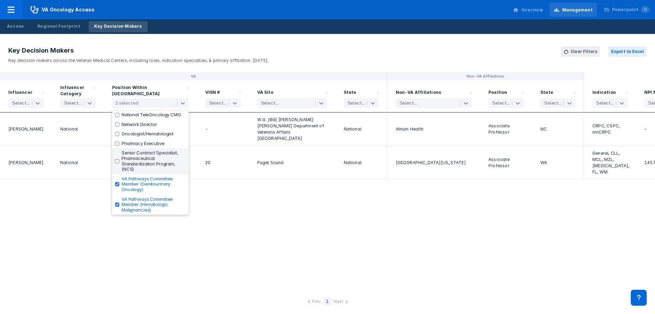
click at [134, 164] on label "Senior Contract Specialist, Pharmaceutical Standardization Program, (NCS)" at bounding box center [153, 160] width 64 height 21
checkbox input "true"
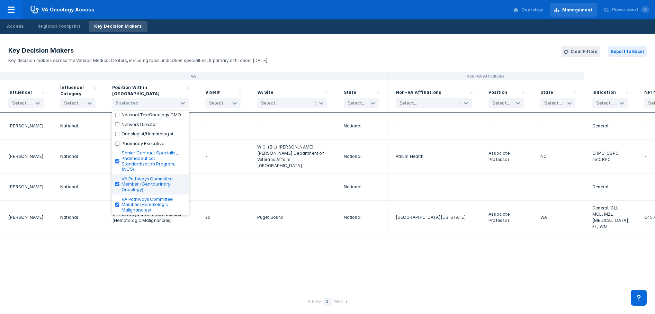
click at [221, 249] on div "VA Non-VA Affiliations Influencer Select... Influencer Category Select... Posit…" at bounding box center [327, 180] width 655 height 216
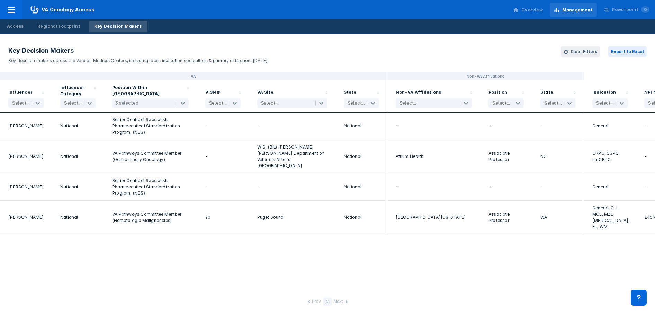
click at [97, 103] on div "Influencer Category Select..." at bounding box center [78, 96] width 52 height 32
click at [90, 104] on icon at bounding box center [89, 103] width 7 height 7
click at [112, 125] on div "Senior Contract Specialist, Pharmaceutical Standardization Program, (NCS)" at bounding box center [150, 125] width 93 height 27
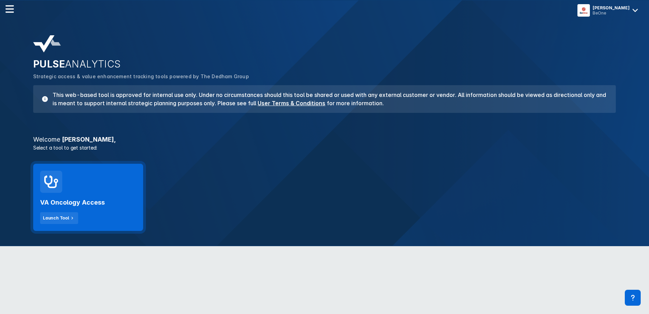
click at [113, 189] on div "VA Oncology Access Launch Tool" at bounding box center [88, 197] width 110 height 67
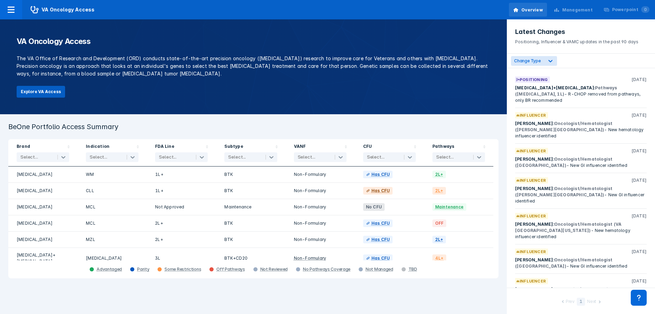
click at [43, 91] on button "Explore VA Access" at bounding box center [41, 92] width 48 height 12
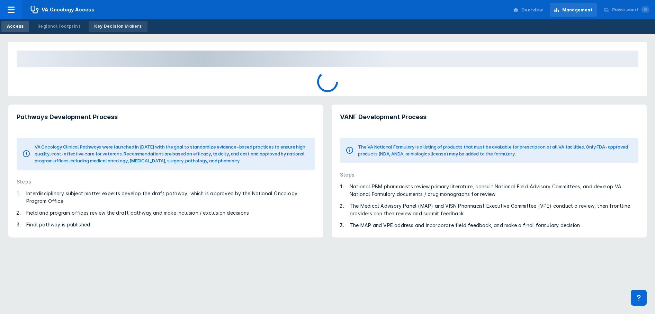
click at [112, 29] on link "Key Decision Makers" at bounding box center [118, 26] width 59 height 11
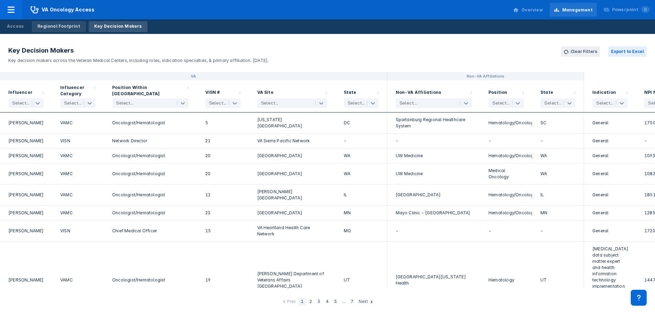
click at [44, 27] on div "Regional Footprint" at bounding box center [58, 26] width 43 height 6
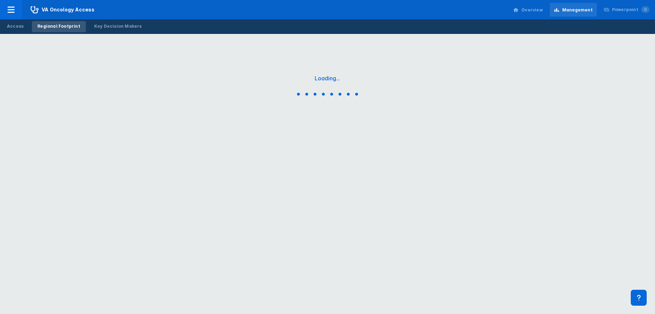
drag, startPoint x: 116, startPoint y: 29, endPoint x: 137, endPoint y: 0, distance: 35.4
click at [116, 28] on div "Key Decision Makers" at bounding box center [118, 26] width 48 height 6
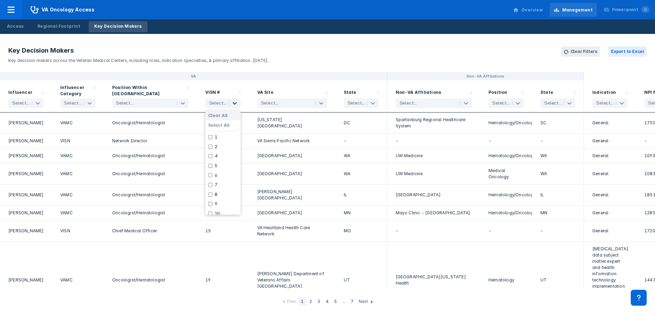
click at [235, 100] on icon at bounding box center [234, 103] width 7 height 7
click at [268, 70] on header "Key Decision Makers Key decision makers across the Veteran Medical Centers, inc…" at bounding box center [327, 55] width 655 height 34
